Goal: Find specific page/section: Find specific page/section

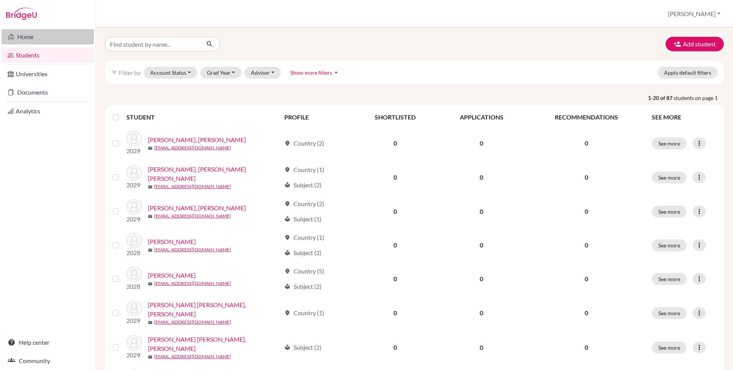
click at [23, 33] on link "Home" at bounding box center [48, 36] width 92 height 15
click at [257, 77] on button "Advisor" at bounding box center [262, 73] width 36 height 12
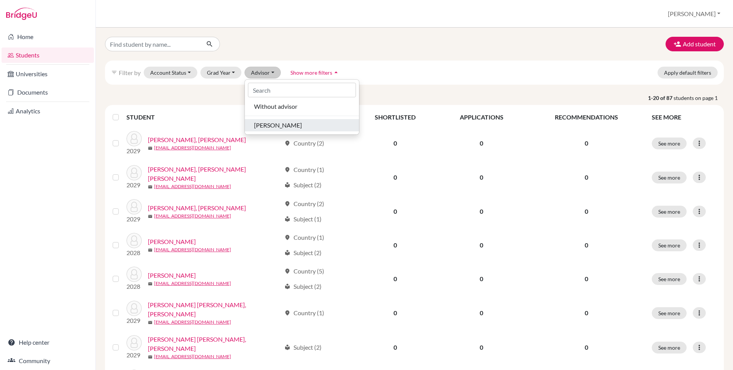
click at [262, 129] on span "[PERSON_NAME]" at bounding box center [278, 125] width 48 height 9
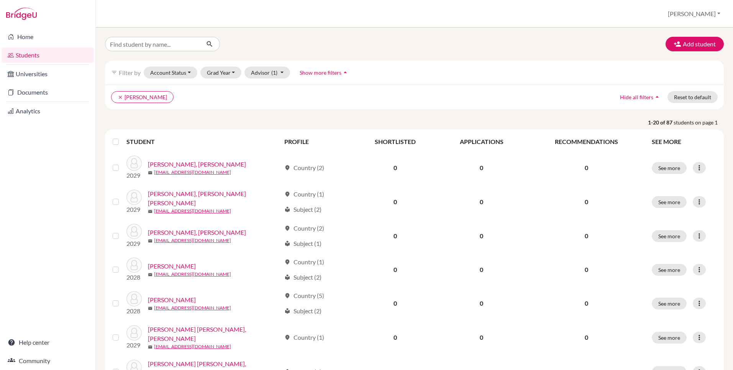
click at [110, 141] on th at bounding box center [117, 142] width 18 height 18
click at [122, 137] on label at bounding box center [122, 137] width 0 height 0
click at [0, 0] on input "checkbox" at bounding box center [0, 0] width 0 height 0
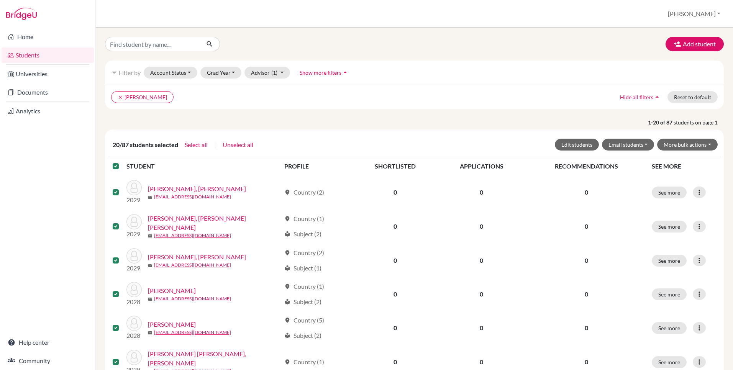
click at [122, 162] on label at bounding box center [122, 162] width 0 height 0
click at [0, 0] on input "checkbox" at bounding box center [0, 0] width 0 height 0
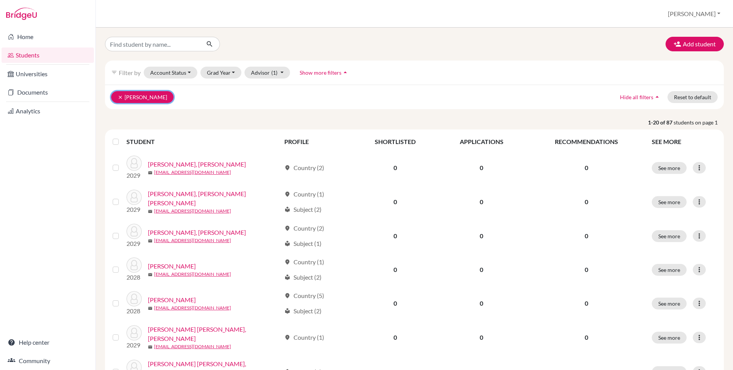
click at [118, 97] on icon "clear" at bounding box center [120, 97] width 5 height 5
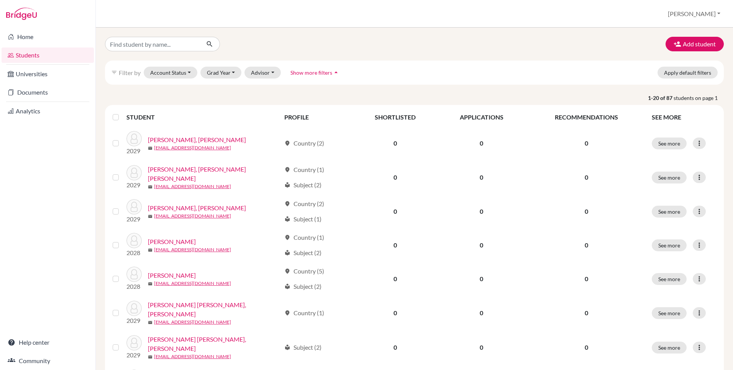
click at [115, 113] on div at bounding box center [117, 117] width 9 height 9
click at [122, 113] on label at bounding box center [122, 113] width 0 height 0
click at [0, 0] on input "checkbox" at bounding box center [0, 0] width 0 height 0
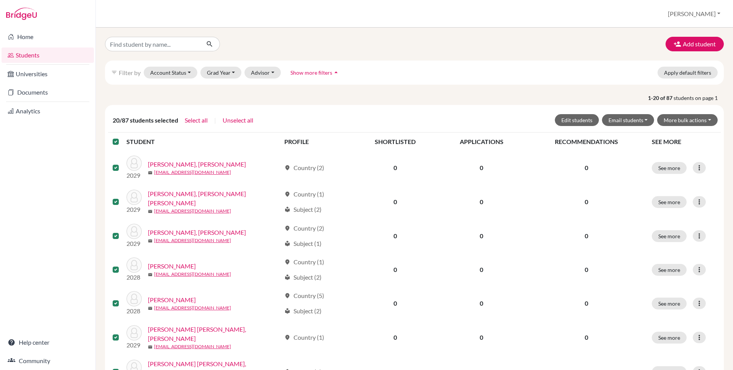
click at [122, 137] on label at bounding box center [122, 137] width 0 height 0
click at [0, 0] on input "checkbox" at bounding box center [0, 0] width 0 height 0
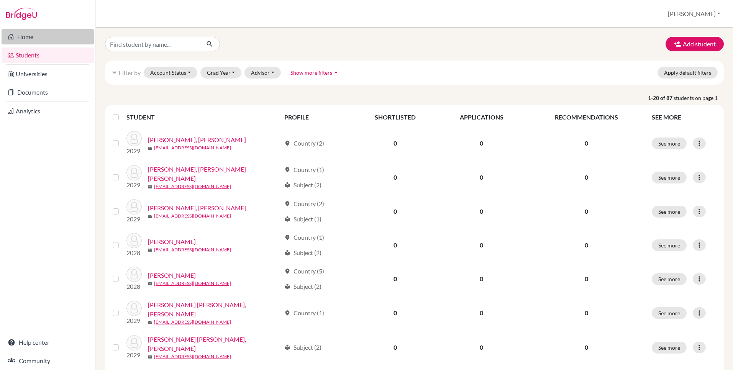
click at [27, 38] on link "Home" at bounding box center [48, 36] width 92 height 15
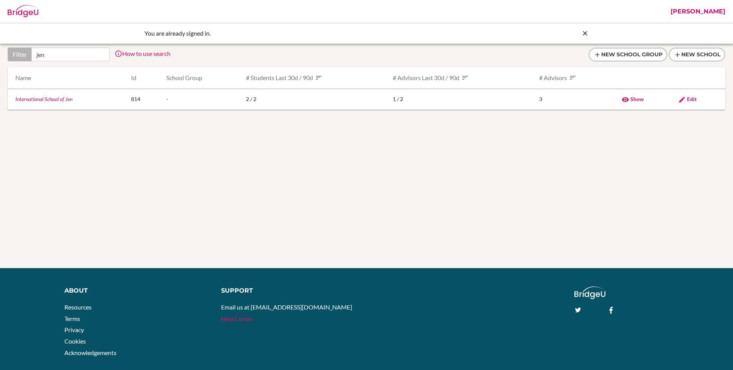
type input "jen"
click at [237, 320] on link "Help Center" at bounding box center [237, 318] width 32 height 7
